Goal: Communication & Community: Answer question/provide support

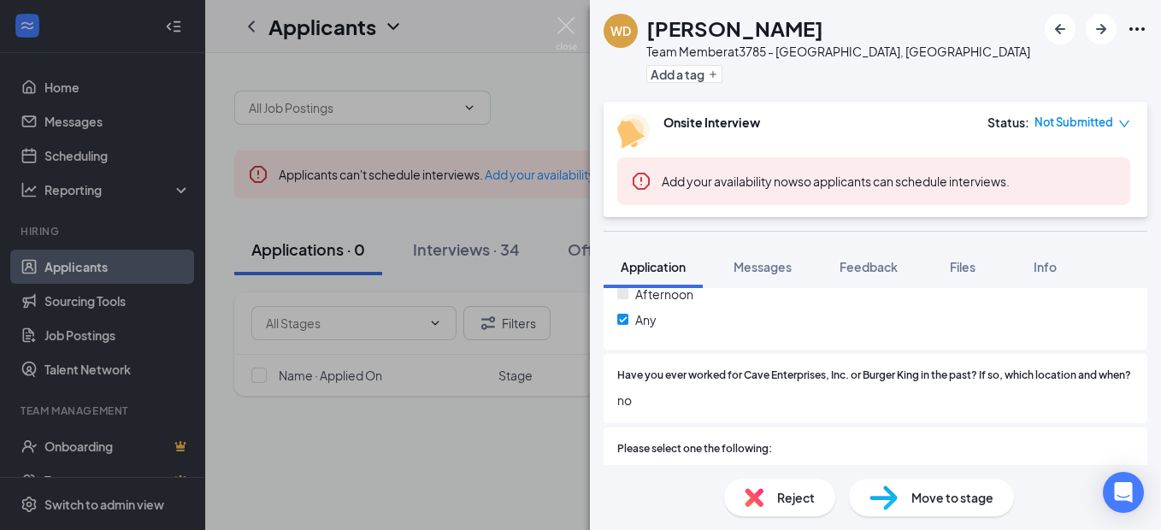
scroll to position [442, 0]
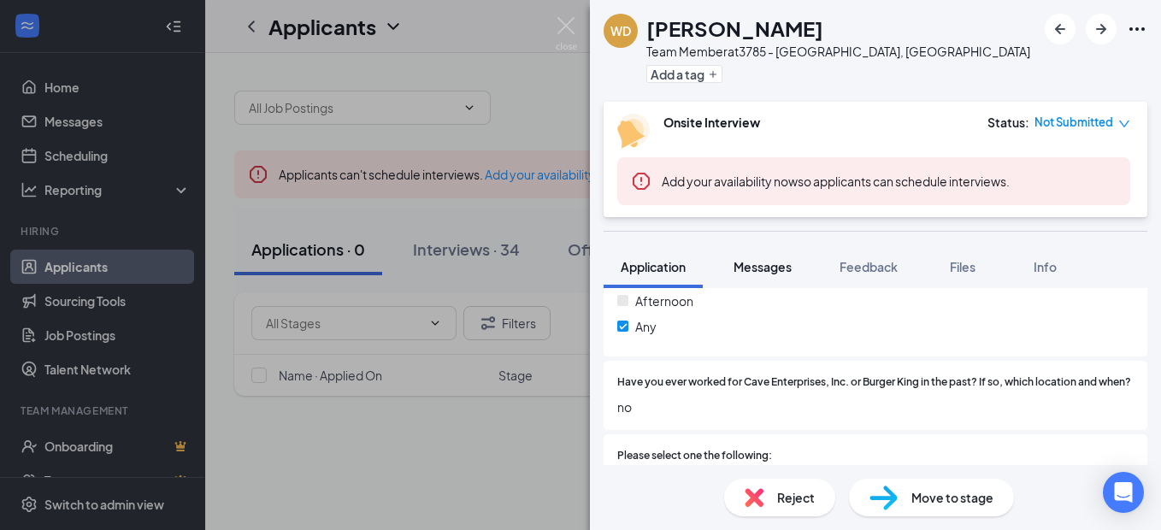
click at [752, 278] on button "Messages" at bounding box center [763, 266] width 92 height 43
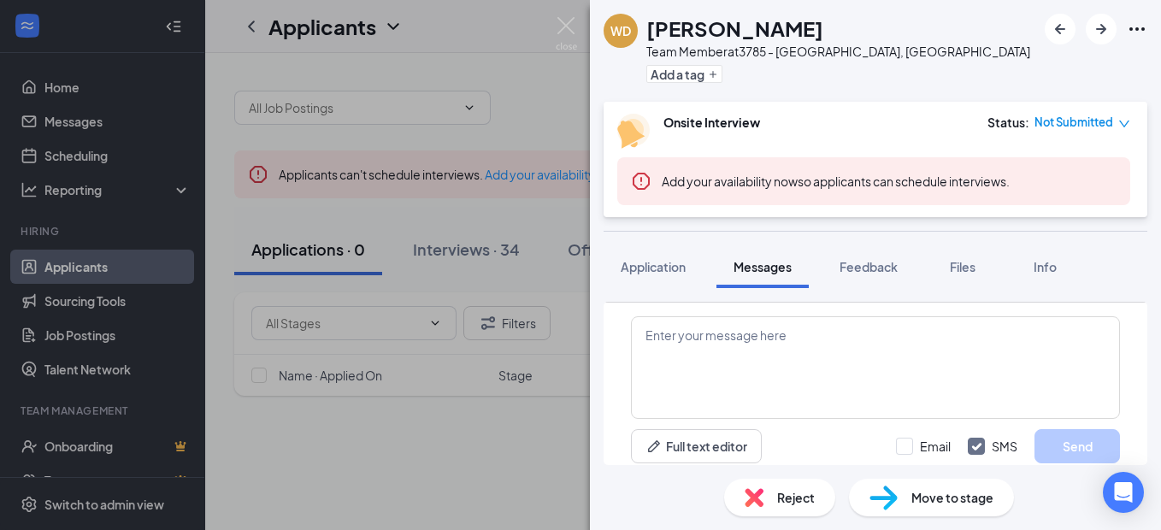
click at [389, 232] on div "[PERSON_NAME] Team Member at [STREET_ADDRESS] Add a tag Onsite Interview Status…" at bounding box center [580, 265] width 1161 height 530
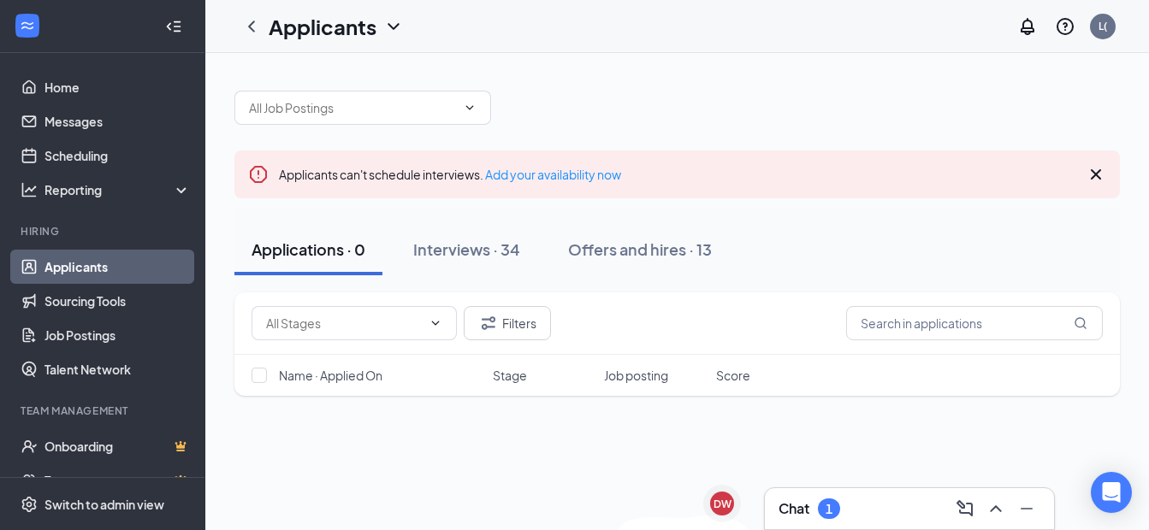
click at [872, 507] on div "Chat 1" at bounding box center [909, 508] width 262 height 27
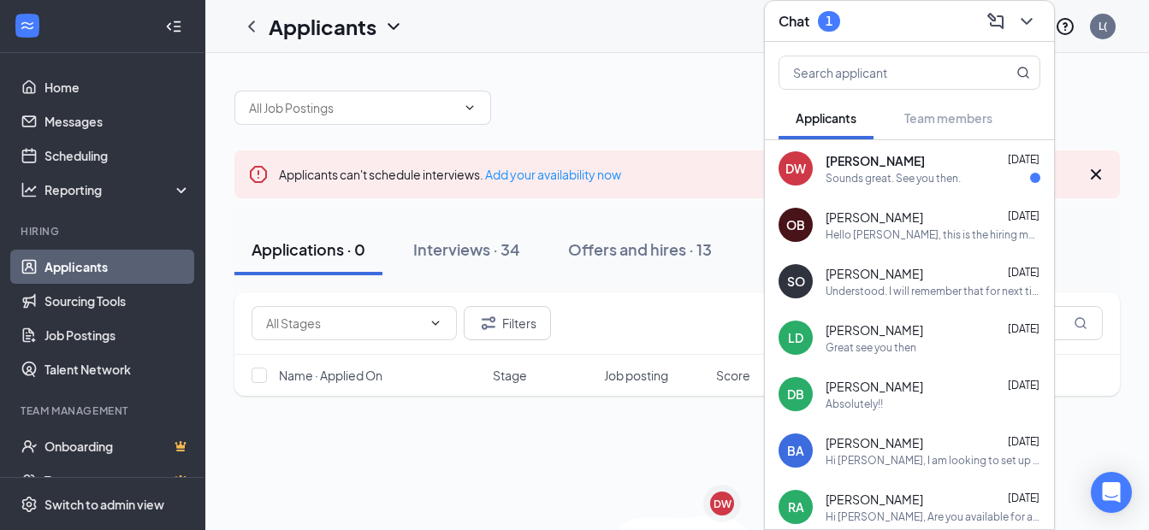
click at [839, 173] on div "Sounds great. See you then." at bounding box center [892, 178] width 135 height 15
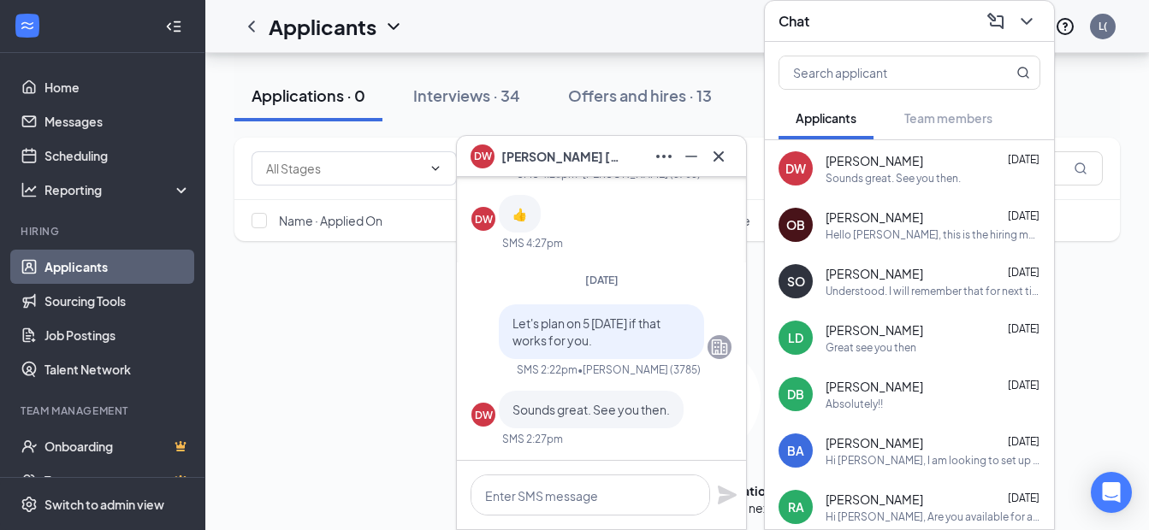
scroll to position [172, 0]
click at [720, 162] on icon "Cross" at bounding box center [718, 156] width 21 height 21
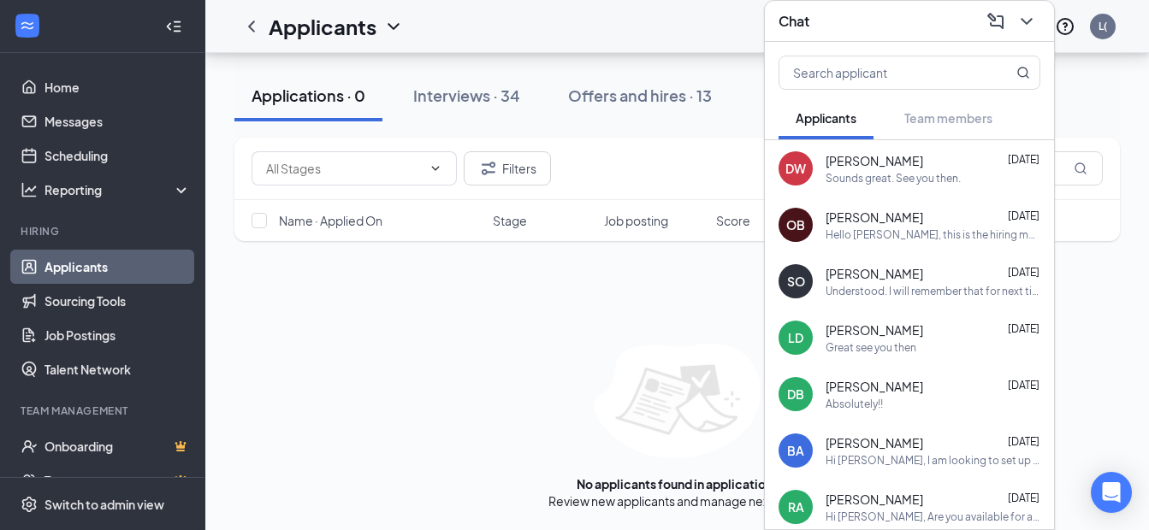
click at [890, 394] on span "[PERSON_NAME]" at bounding box center [873, 386] width 97 height 17
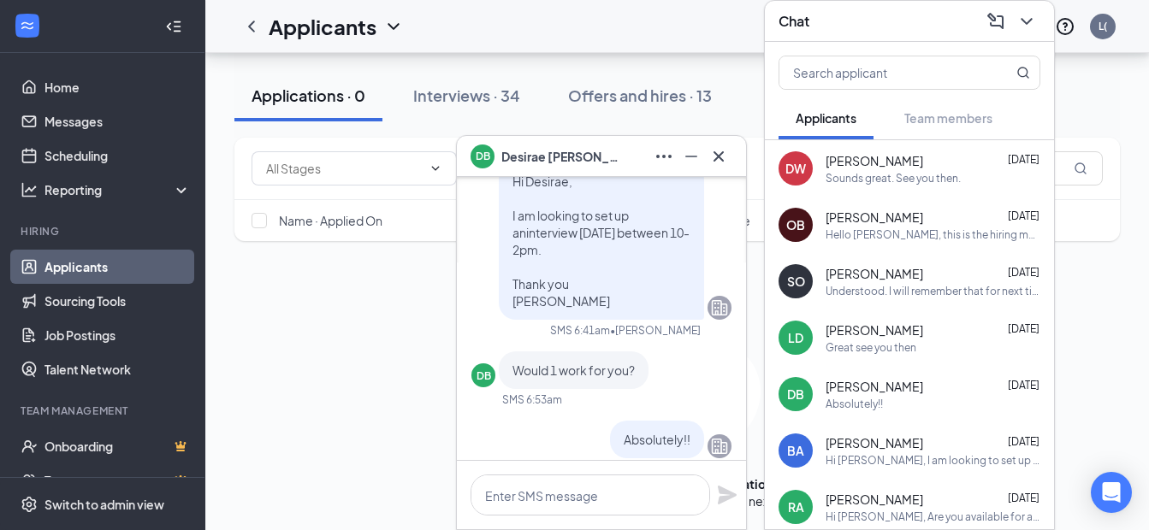
scroll to position [0, 0]
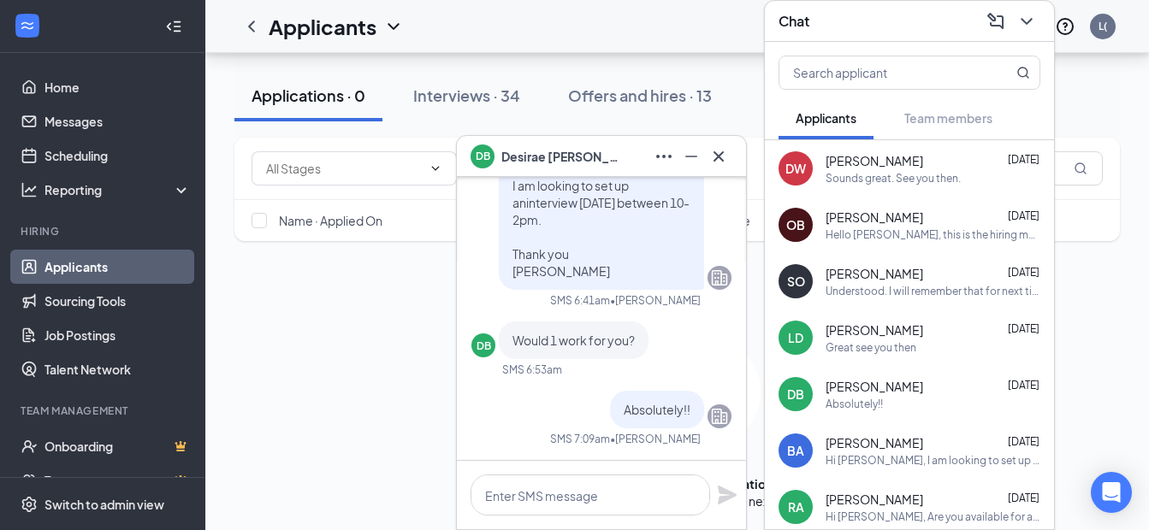
click at [859, 354] on div "LD [PERSON_NAME] [DATE] Great see you then" at bounding box center [909, 338] width 289 height 56
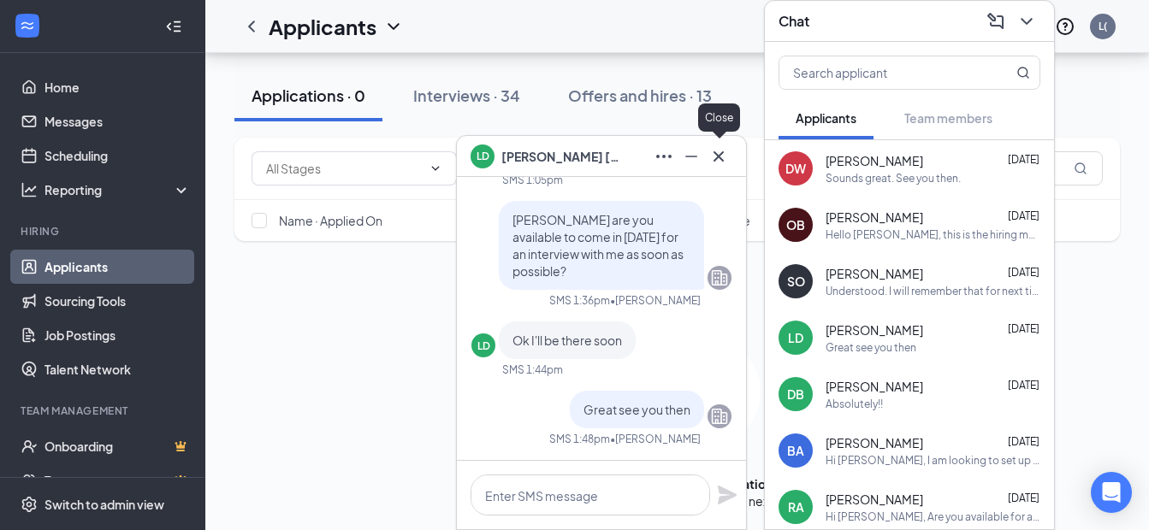
click at [714, 156] on icon "Cross" at bounding box center [718, 156] width 21 height 21
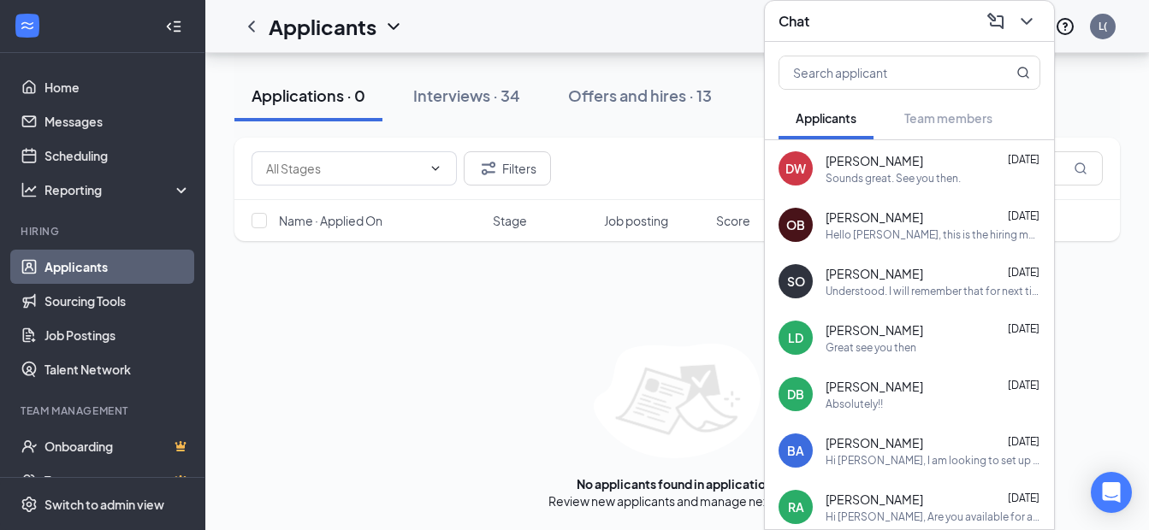
click at [887, 292] on div "Understood. I will remember that for next time. I spoke with [PERSON_NAME] via …" at bounding box center [932, 291] width 215 height 15
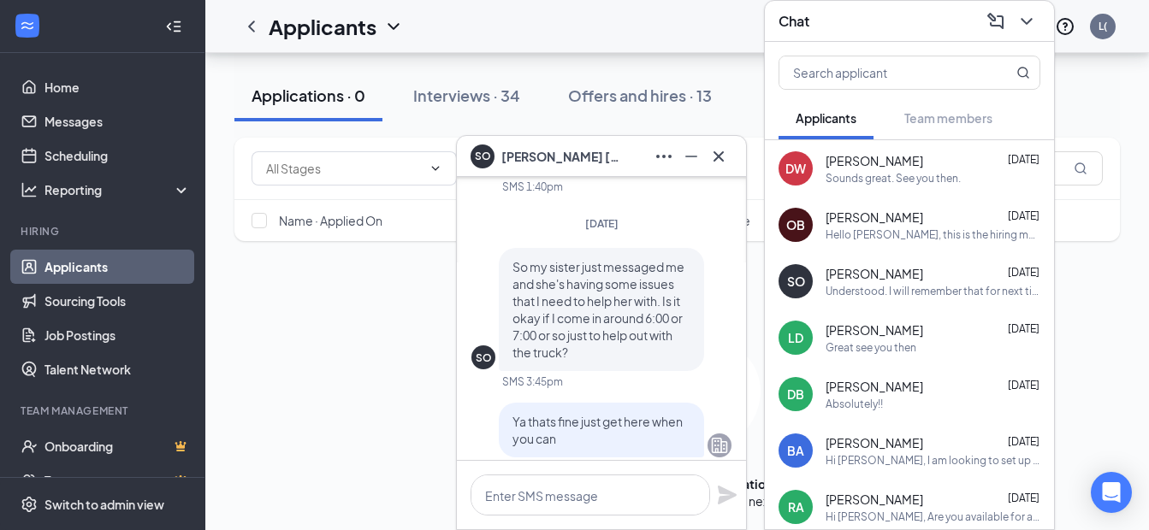
scroll to position [-684, 0]
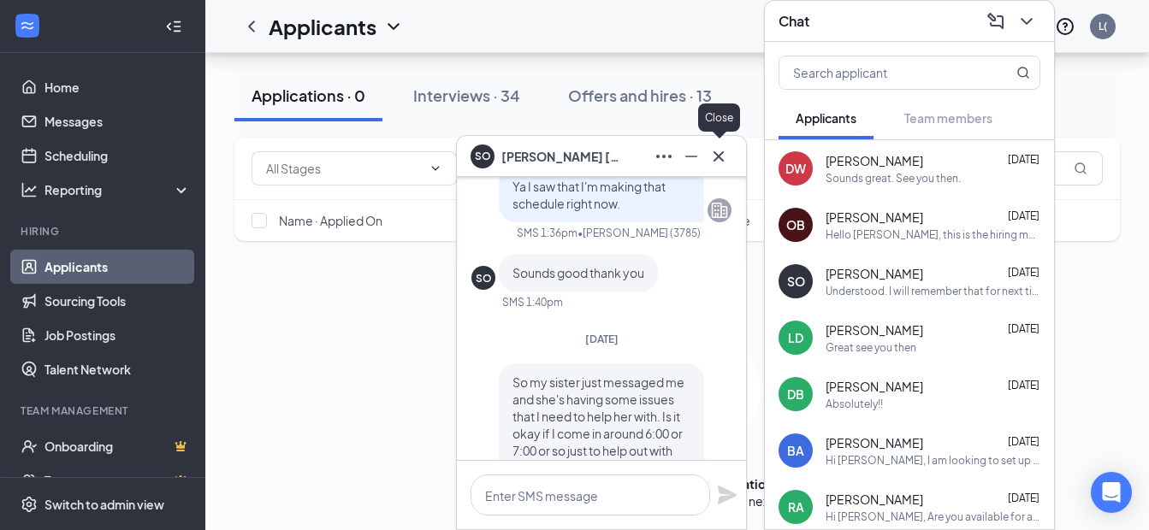
click at [718, 157] on icon "Cross" at bounding box center [718, 156] width 10 height 10
